Goal: Task Accomplishment & Management: Complete application form

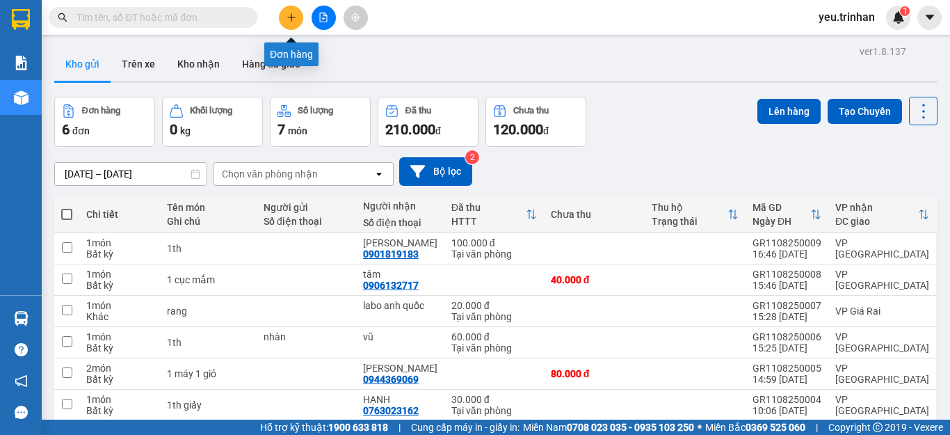
click at [294, 19] on icon "plus" at bounding box center [292, 18] width 10 height 10
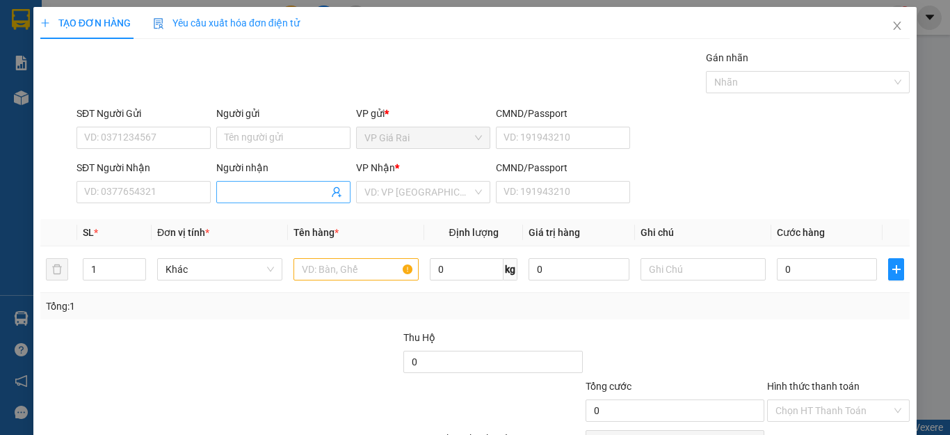
click at [264, 194] on input "Người nhận" at bounding box center [277, 191] width 104 height 15
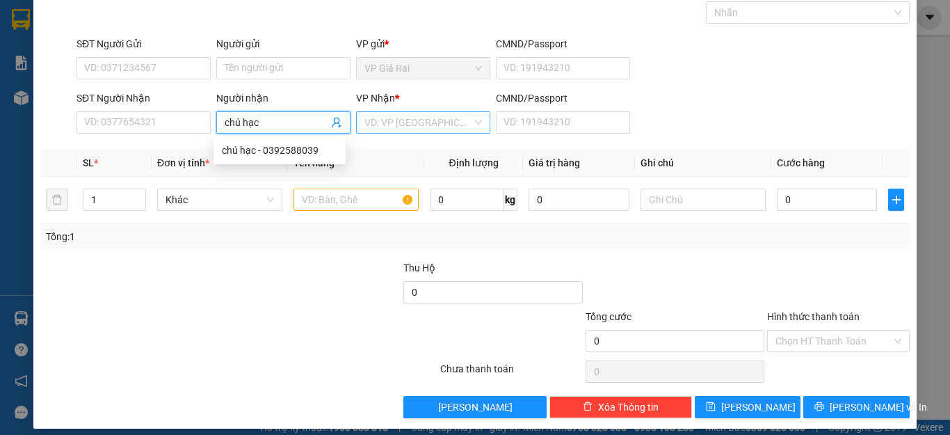
type input "chú hạc"
click at [398, 119] on input "search" at bounding box center [418, 122] width 108 height 21
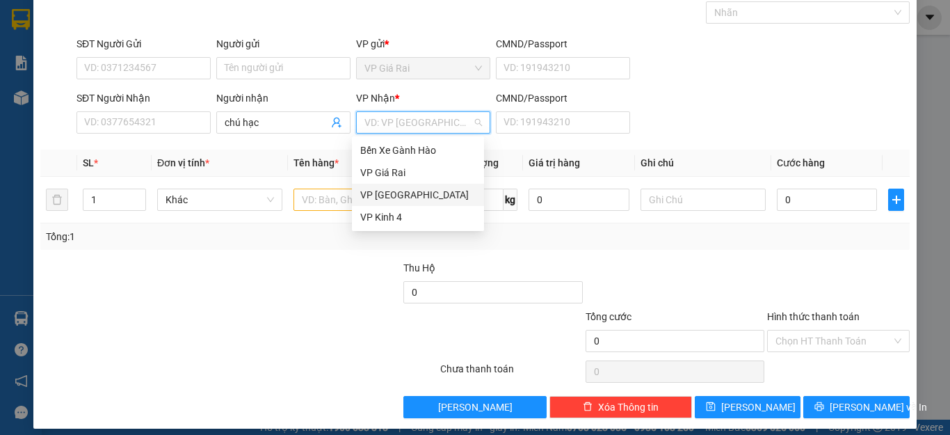
click at [383, 195] on div "VP [GEOGRAPHIC_DATA]" at bounding box center [417, 194] width 115 height 15
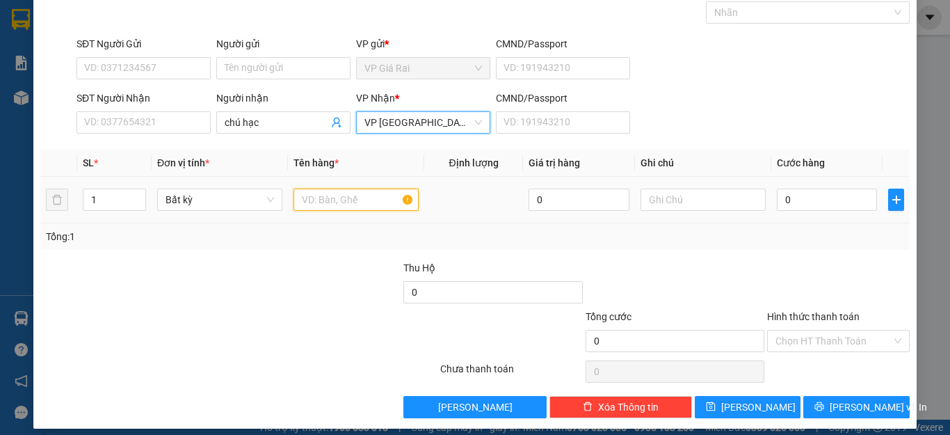
click at [334, 198] on input "text" at bounding box center [356, 199] width 125 height 22
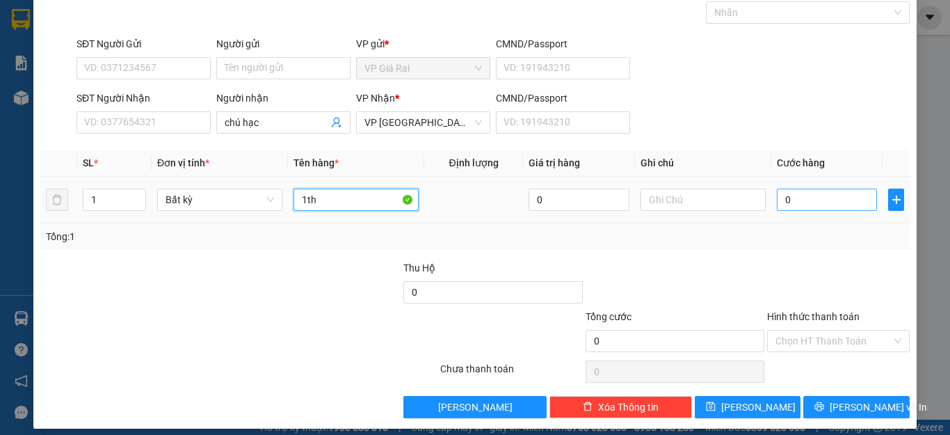
type input "1th"
click at [809, 205] on input "0" at bounding box center [827, 199] width 100 height 22
type input "3"
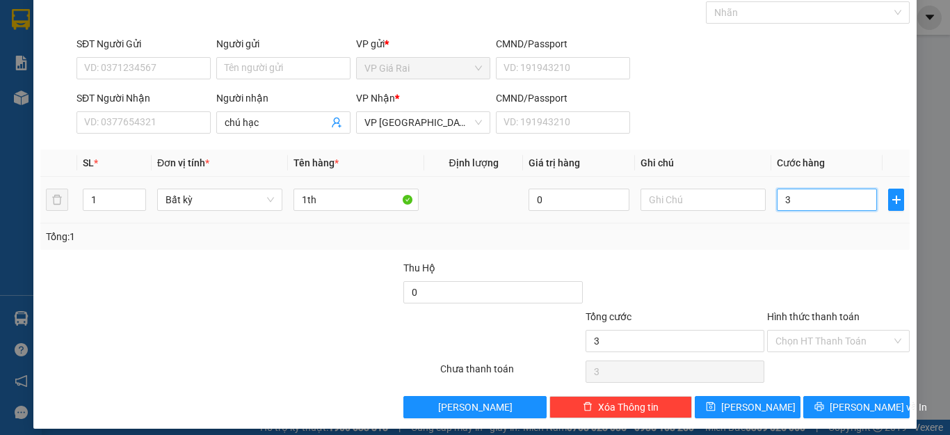
type input "30"
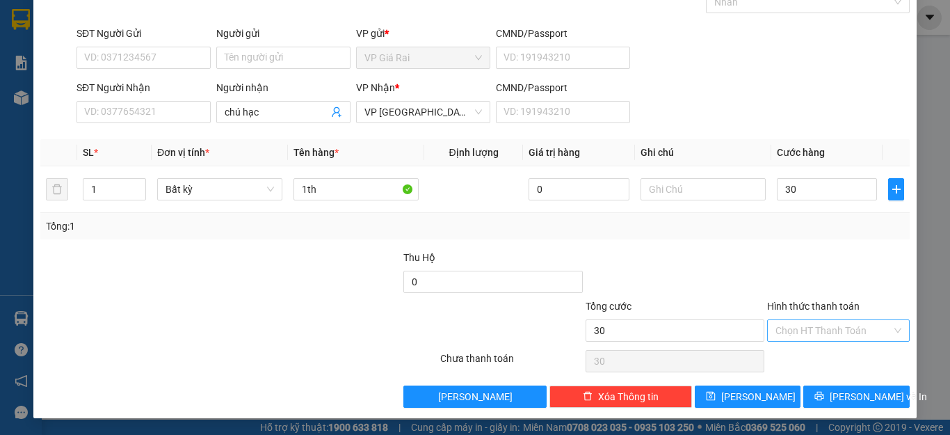
type input "30.000"
drag, startPoint x: 794, startPoint y: 326, endPoint x: 794, endPoint y: 337, distance: 11.8
click at [794, 329] on input "Hình thức thanh toán" at bounding box center [834, 330] width 116 height 21
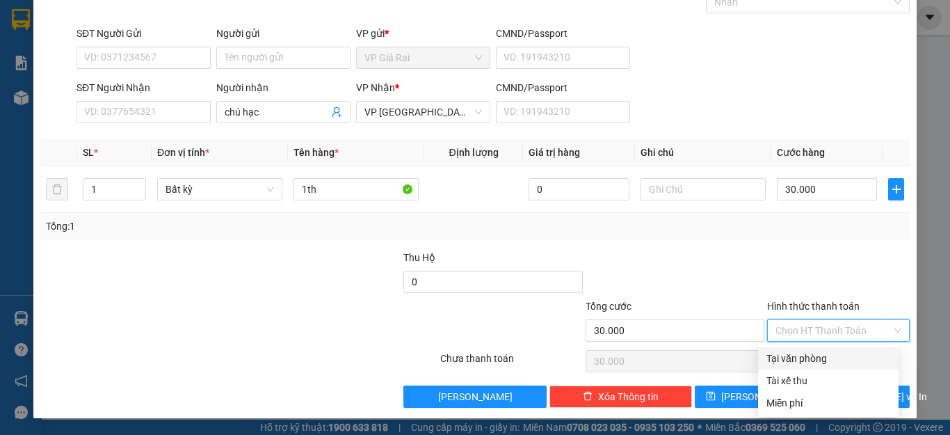
click at [792, 352] on div "Tại văn phòng" at bounding box center [828, 358] width 124 height 15
type input "0"
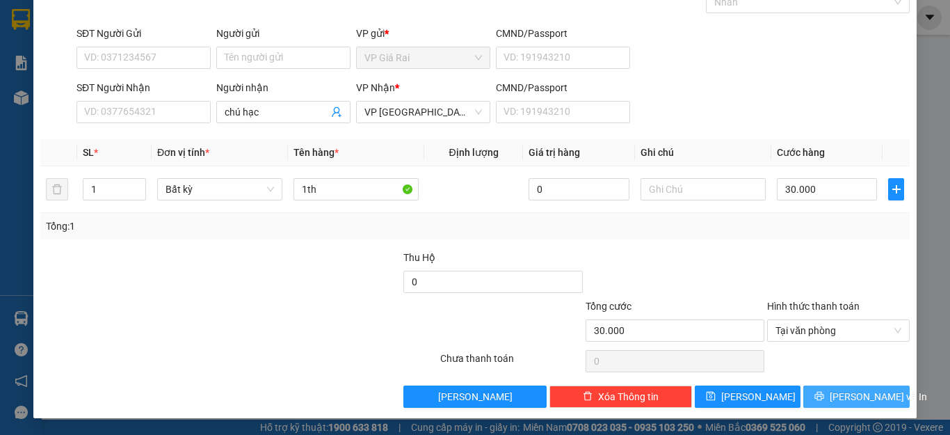
click at [803, 392] on button "[PERSON_NAME] và In" at bounding box center [856, 396] width 106 height 22
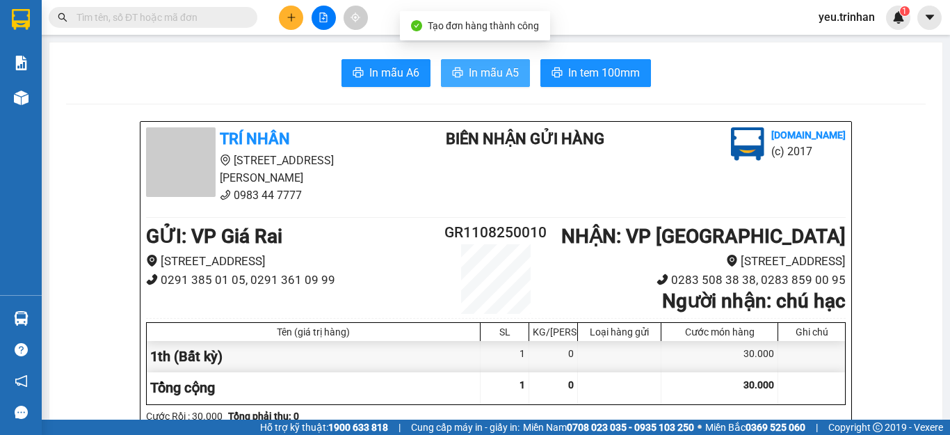
click at [479, 77] on span "In mẫu A5" at bounding box center [494, 72] width 50 height 17
